Goal: Information Seeking & Learning: Find specific fact

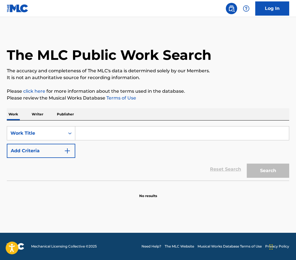
click at [113, 139] on input "Search Form" at bounding box center [182, 133] width 214 height 14
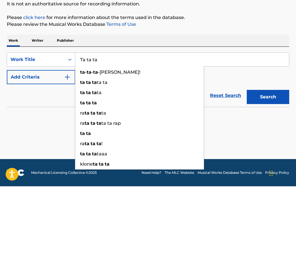
type input "Ta ta ta"
click at [37, 158] on div "Reset Search Search" at bounding box center [148, 169] width 283 height 23
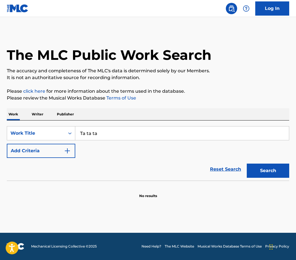
click at [63, 144] on button "Add Criteria" at bounding box center [41, 151] width 69 height 14
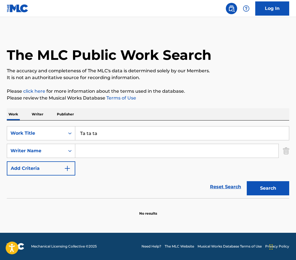
click at [175, 144] on input "Search Form" at bounding box center [176, 151] width 203 height 14
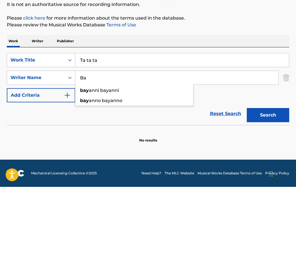
type input "B"
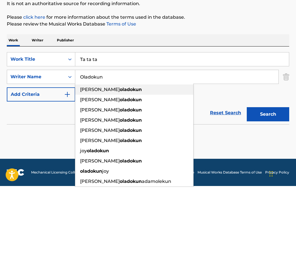
click at [142, 158] on div "[PERSON_NAME] [PERSON_NAME]" at bounding box center [134, 163] width 118 height 10
type input "[PERSON_NAME] [PERSON_NAME]"
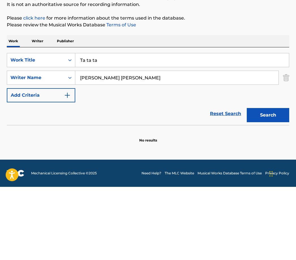
click at [277, 181] on button "Search" at bounding box center [268, 188] width 42 height 14
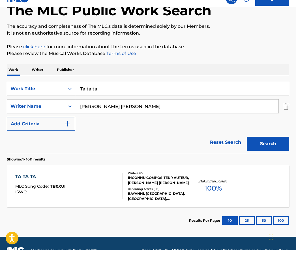
scroll to position [30, 0]
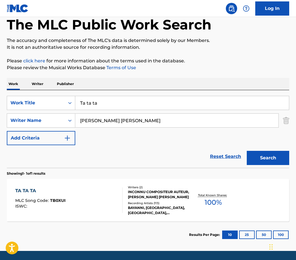
click at [116, 201] on div "TA TA TA MLC Song Code : TB0XUI ISWC :" at bounding box center [68, 199] width 107 height 25
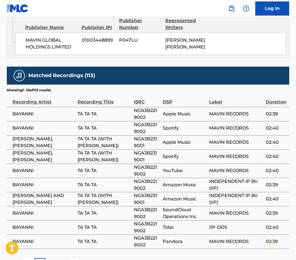
scroll to position [445, 0]
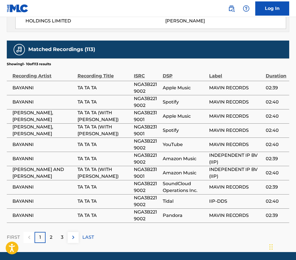
click at [92, 232] on div "LAST" at bounding box center [88, 237] width 12 height 11
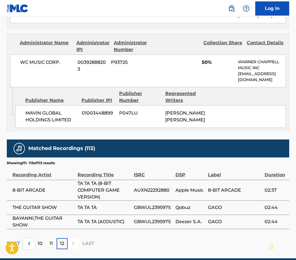
scroll to position [352, 0]
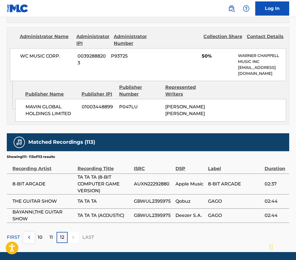
click at [50, 235] on p "11" at bounding box center [51, 237] width 3 height 7
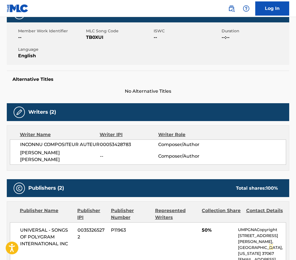
scroll to position [0, 0]
